Goal: Task Accomplishment & Management: Use online tool/utility

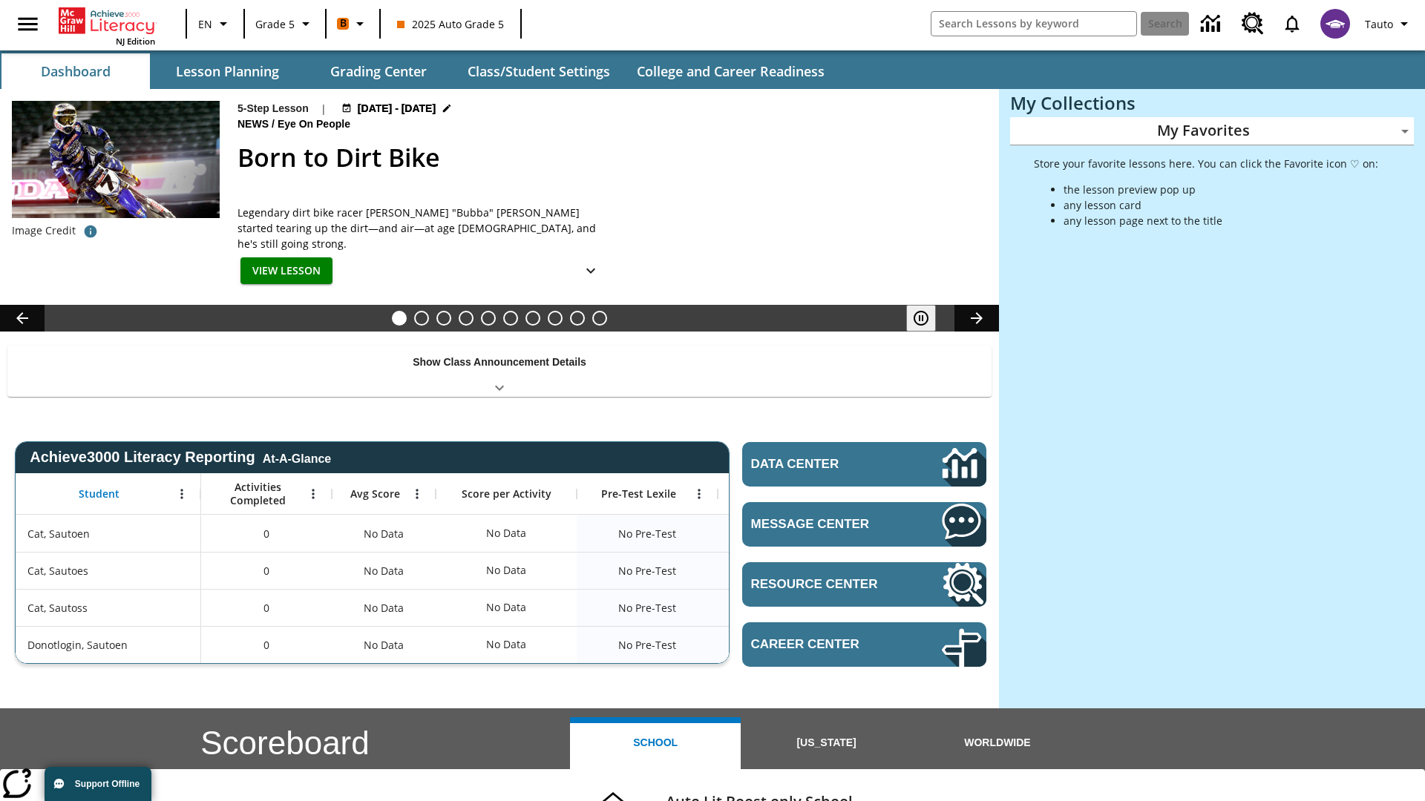
click at [1212, 131] on body "Skip to main content NJ Edition EN Grade 5 B 2025 Auto Grade 5 Search Tauto Das…" at bounding box center [712, 591] width 1425 height 1183
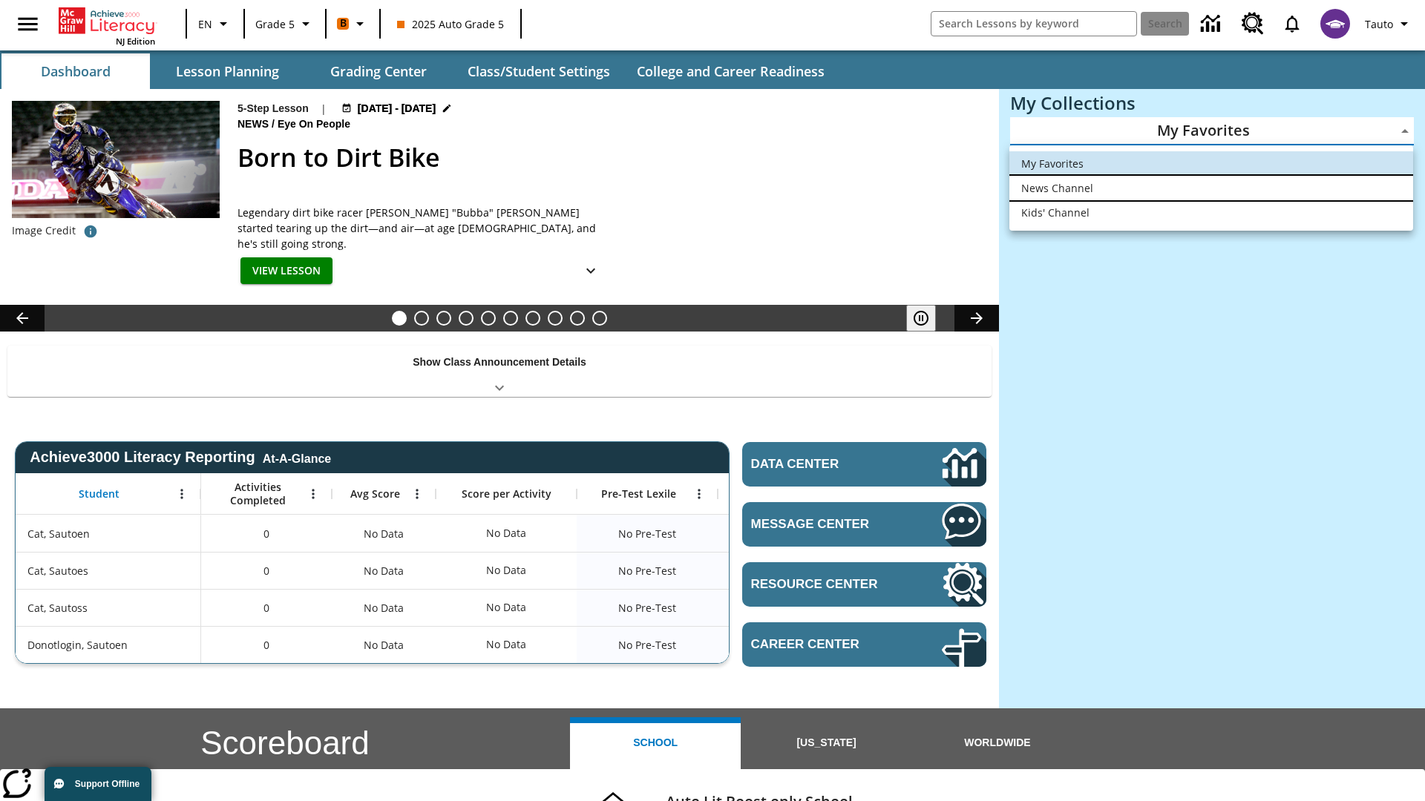
click at [1211, 188] on li "News Channel" at bounding box center [1211, 188] width 404 height 24
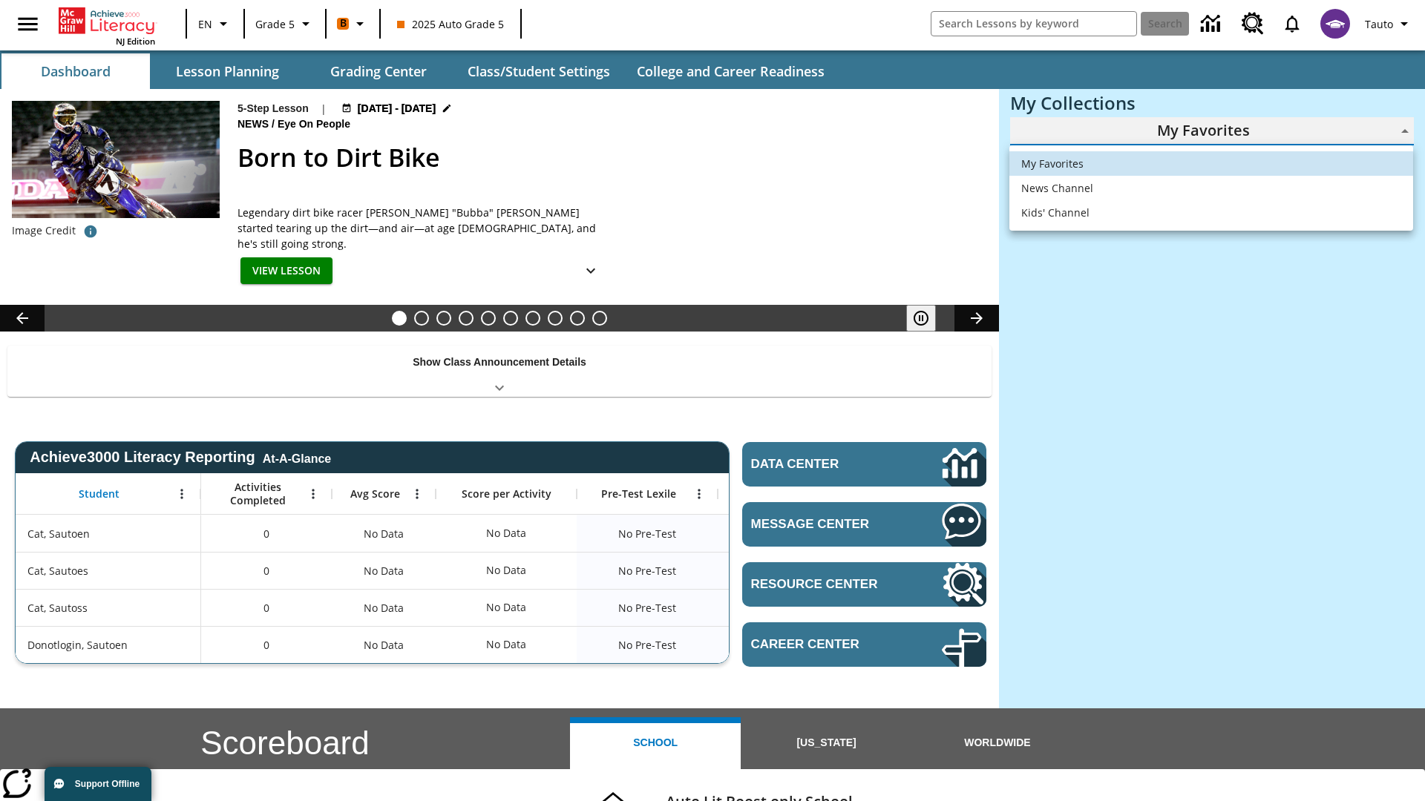
type input "120"
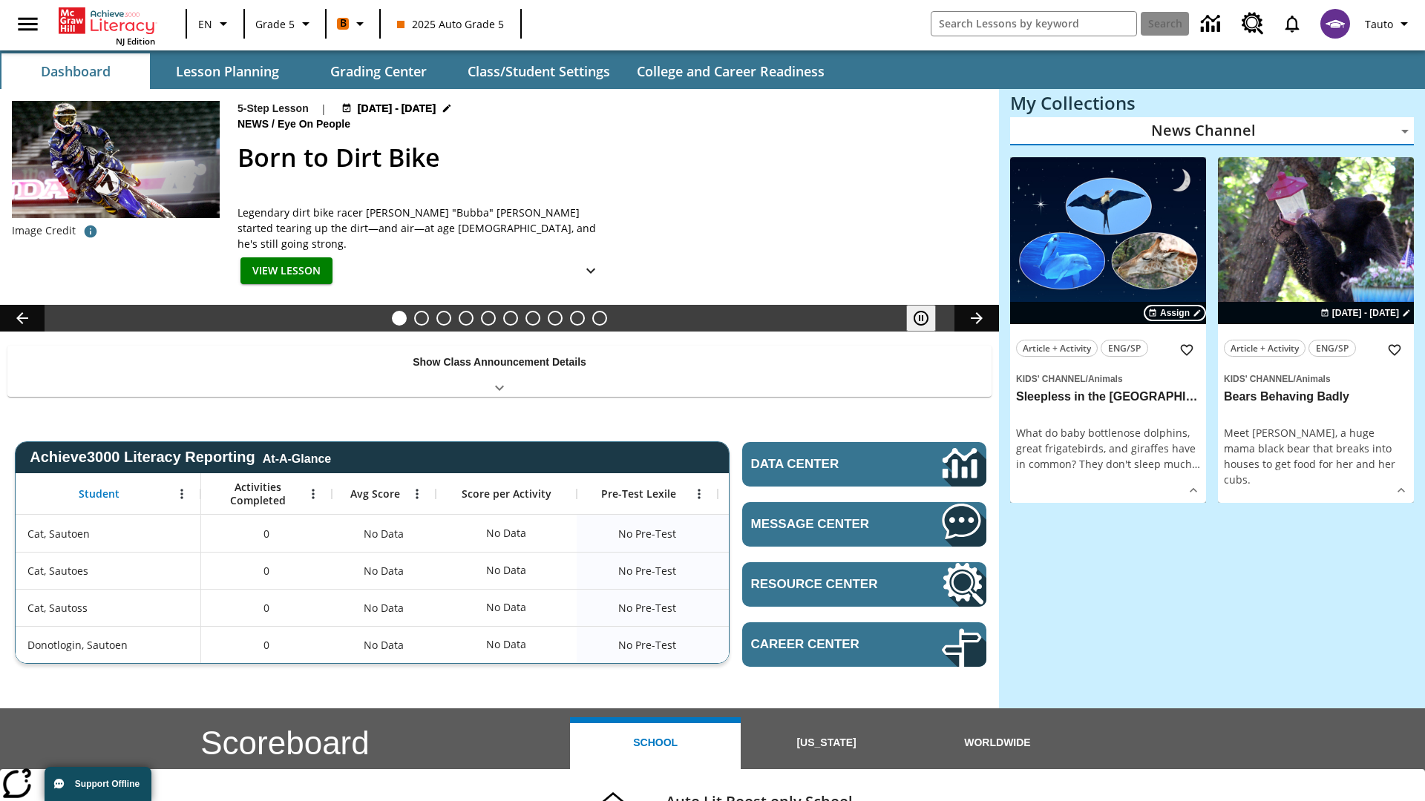
click at [1175, 312] on span "Assign" at bounding box center [1175, 312] width 30 height 13
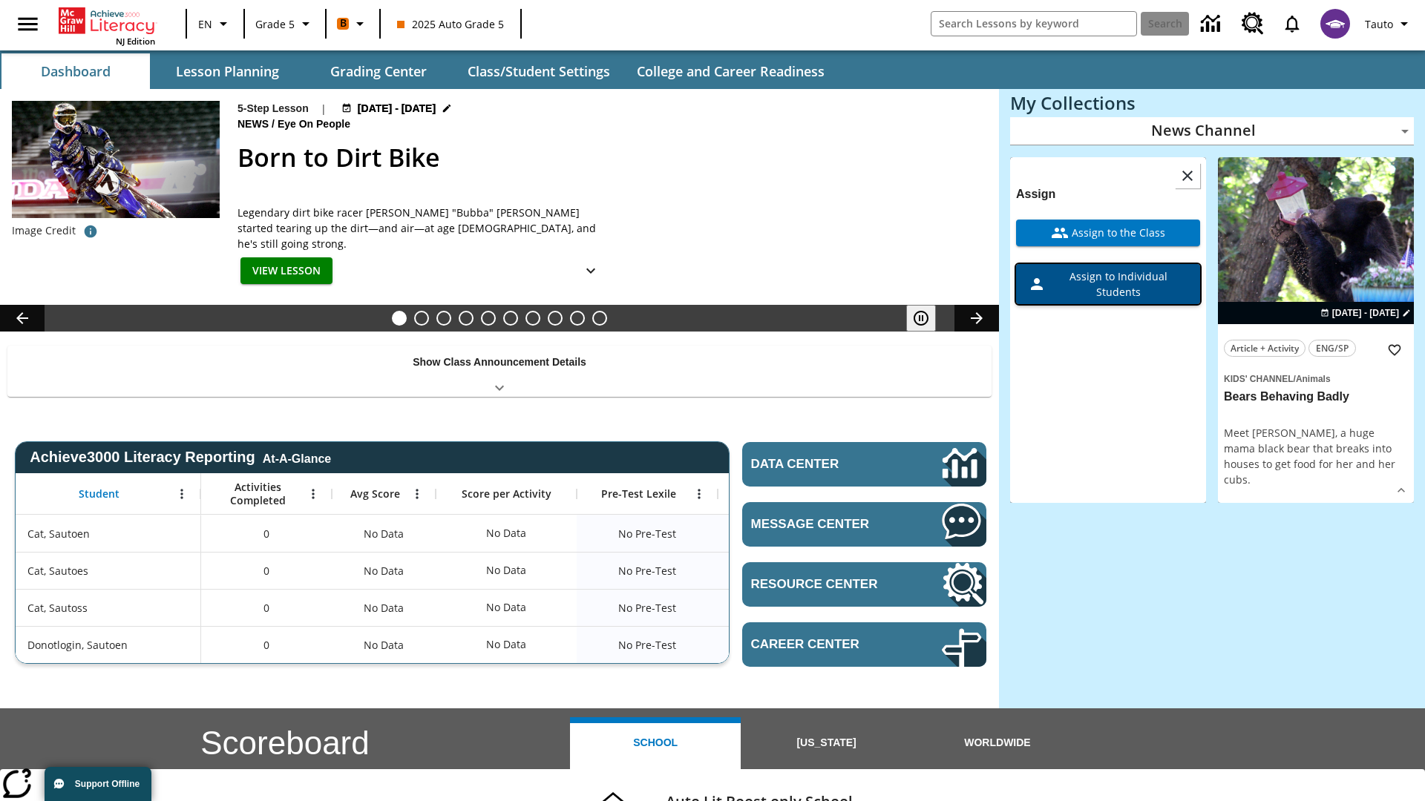
click at [1108, 283] on span "Assign to Individual Students" at bounding box center [1116, 284] width 142 height 31
